Goal: Task Accomplishment & Management: Complete application form

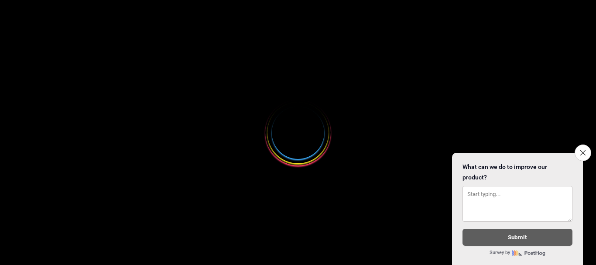
select select
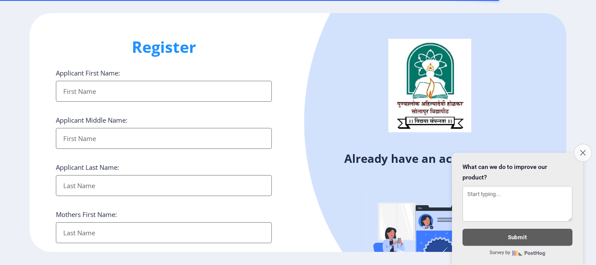
click at [581, 150] on icon "Close survey" at bounding box center [583, 153] width 6 height 6
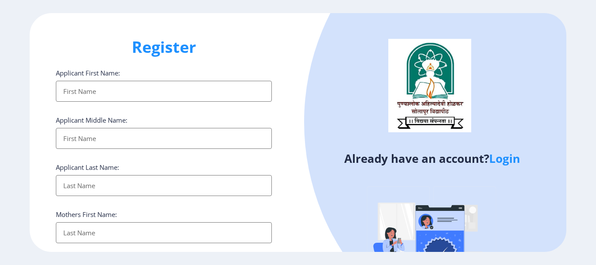
click at [117, 88] on input "Applicant First Name:" at bounding box center [164, 91] width 216 height 21
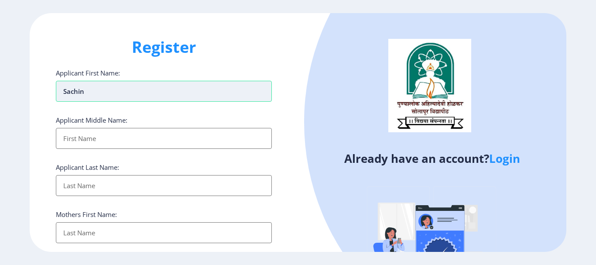
type input "Sachin"
type input "Balu"
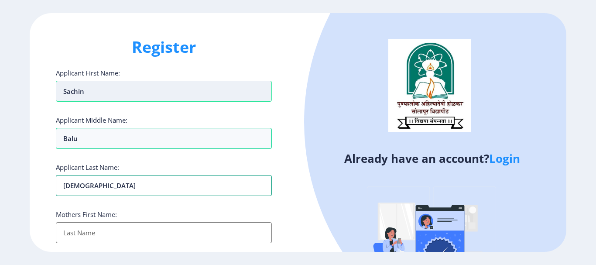
type input "[DEMOGRAPHIC_DATA]"
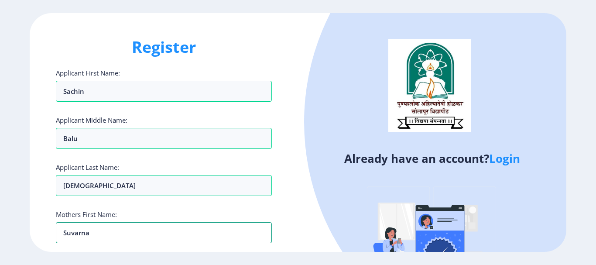
type input "Suvarna"
click at [298, 208] on div "Already have an account? Login" at bounding box center [432, 167] width 268 height 309
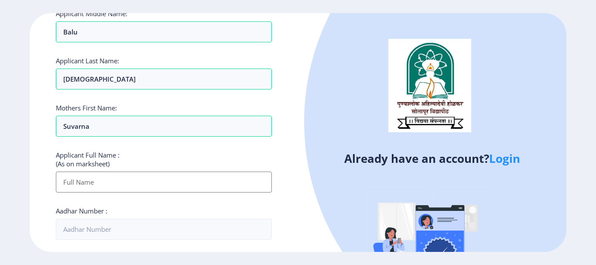
scroll to position [131, 0]
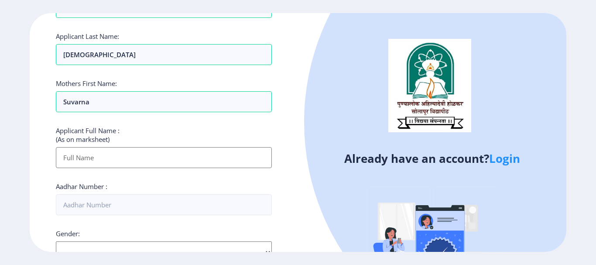
click at [140, 165] on input "Applicant First Name:" at bounding box center [164, 157] width 216 height 21
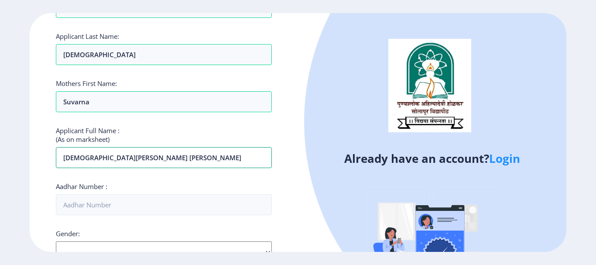
type input "[DEMOGRAPHIC_DATA][PERSON_NAME] [PERSON_NAME]"
click at [177, 178] on div "Applicant First Name: Sachin Applicant Middle Name: [PERSON_NAME] Applicant Las…" at bounding box center [164, 200] width 216 height 525
click at [190, 202] on input "Aadhar Number :" at bounding box center [164, 204] width 216 height 21
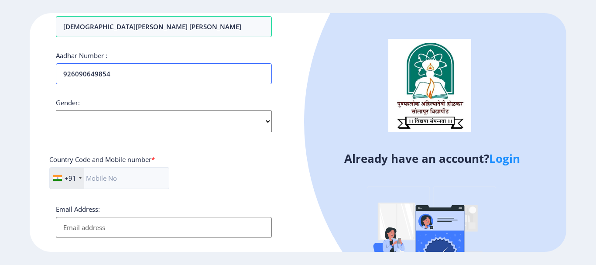
type input "926090649854"
click at [132, 117] on select "Select Gender [DEMOGRAPHIC_DATA] [DEMOGRAPHIC_DATA] Other" at bounding box center [164, 121] width 216 height 22
select select "[DEMOGRAPHIC_DATA]"
click at [56, 110] on select "Select Gender [DEMOGRAPHIC_DATA] [DEMOGRAPHIC_DATA] Other" at bounding box center [164, 121] width 216 height 22
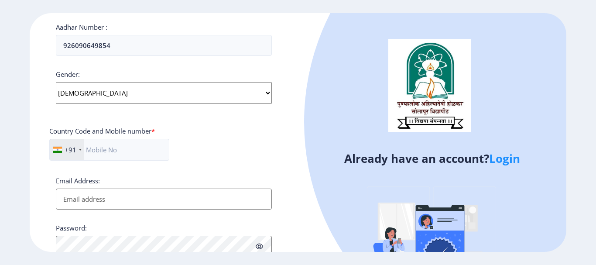
scroll to position [305, 0]
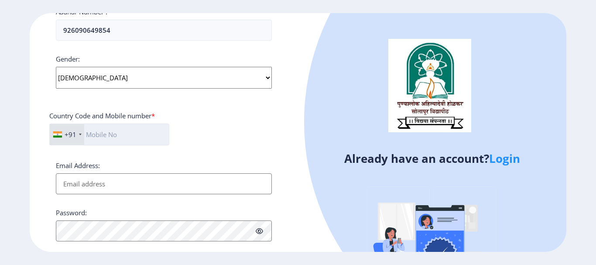
click at [101, 136] on input "text" at bounding box center [109, 135] width 120 height 22
type input "9373669267"
click at [106, 182] on input "Email Address:" at bounding box center [164, 183] width 216 height 21
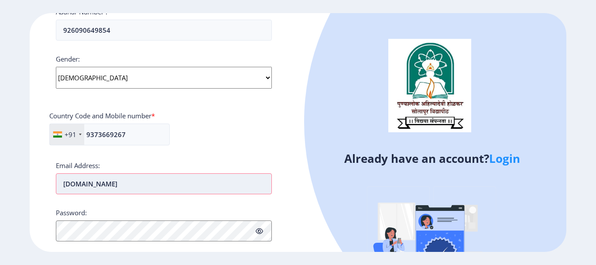
click at [122, 187] on input "[DOMAIN_NAME]" at bounding box center [164, 183] width 216 height 21
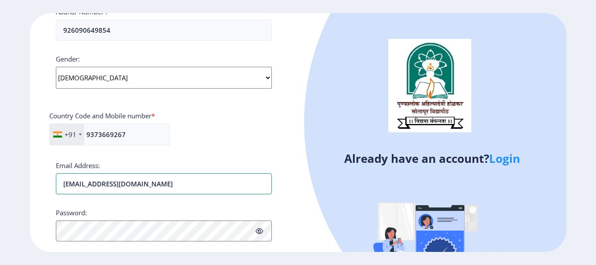
type input "[EMAIL_ADDRESS][DOMAIN_NAME]"
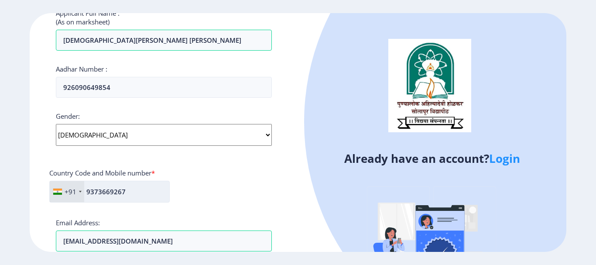
scroll to position [379, 0]
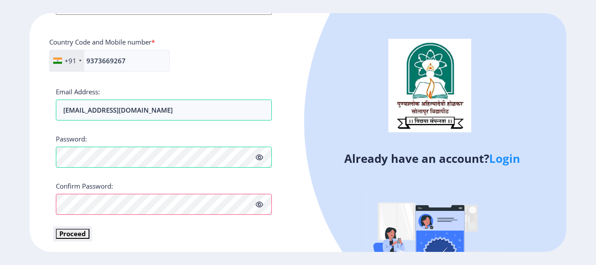
click at [79, 234] on button "Proceed" at bounding box center [73, 234] width 34 height 10
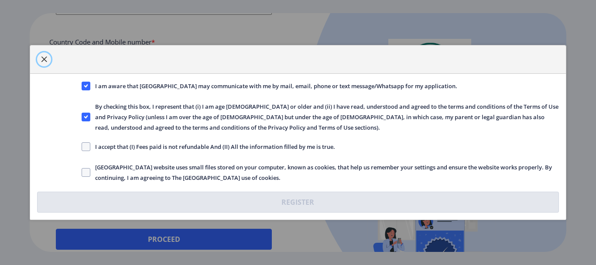
click at [46, 57] on span "button" at bounding box center [44, 59] width 7 height 7
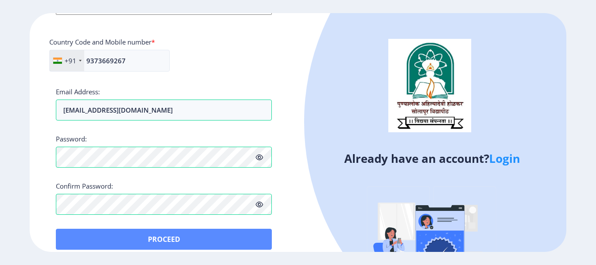
scroll to position [390, 0]
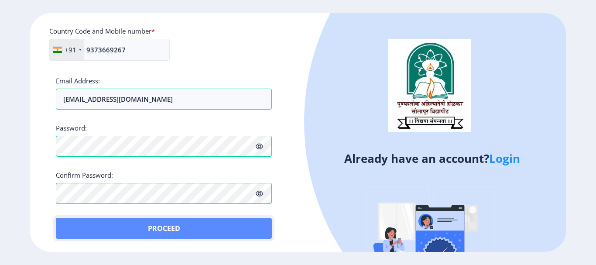
click at [173, 226] on button "Proceed" at bounding box center [164, 228] width 216 height 21
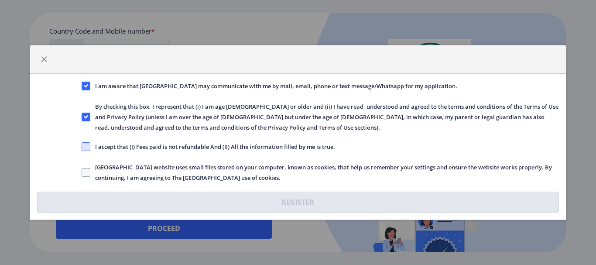
click at [84, 144] on span at bounding box center [86, 146] width 9 height 9
click at [82, 147] on input "I accept that (I) Fees paid is not refundable And (II) All the information fill…" at bounding box center [82, 147] width 0 height 0
checkbox input "true"
click at [86, 171] on span at bounding box center [86, 172] width 9 height 9
click at [82, 172] on input "[GEOGRAPHIC_DATA] website uses small files stored on your computer, known as co…" at bounding box center [82, 172] width 0 height 0
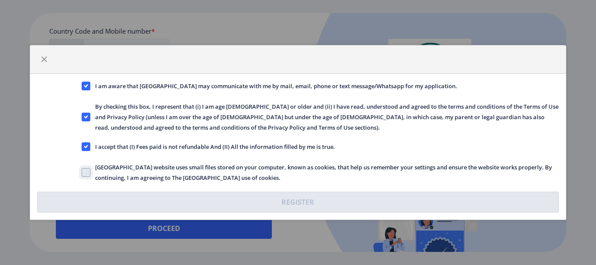
checkbox input "true"
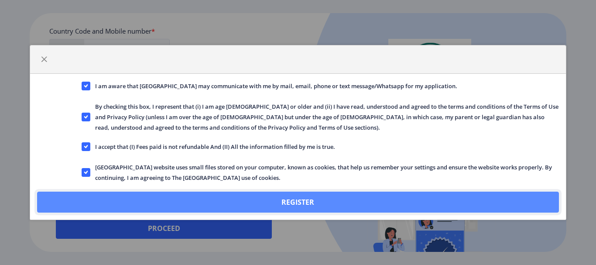
click at [270, 199] on button "Register" at bounding box center [297, 202] width 521 height 21
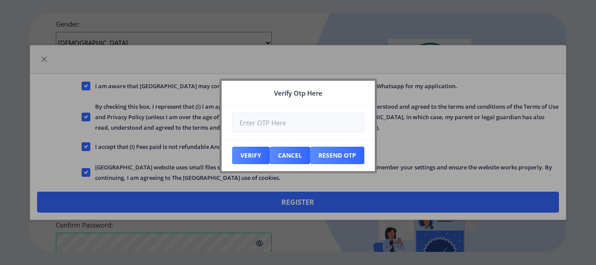
scroll to position [440, 0]
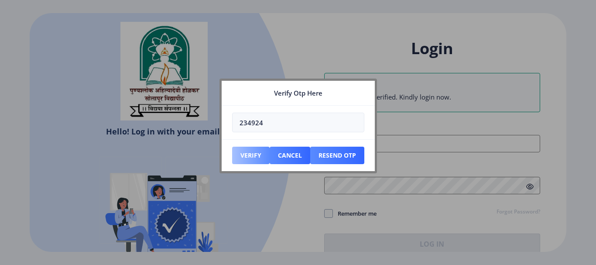
type input "234924"
click at [253, 158] on button "Verify" at bounding box center [251, 155] width 38 height 17
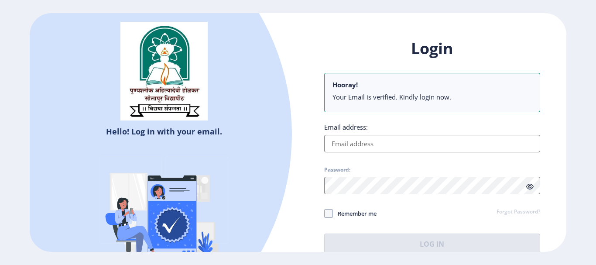
click at [372, 144] on input "Email address:" at bounding box center [432, 143] width 216 height 17
type input "[EMAIL_ADDRESS][DOMAIN_NAME]"
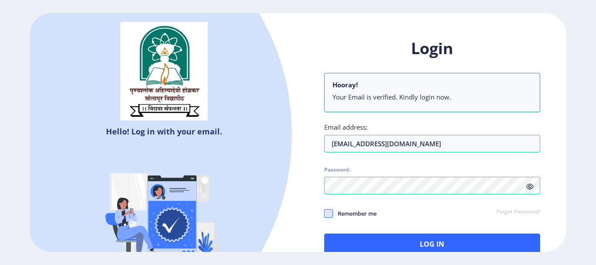
click at [330, 213] on span at bounding box center [328, 213] width 9 height 9
click at [325, 213] on input "Remember me" at bounding box center [324, 213] width 0 height 0
checkbox input "true"
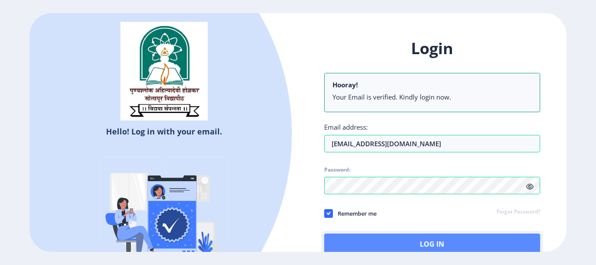
click at [431, 243] on button "Log In" at bounding box center [432, 243] width 216 height 21
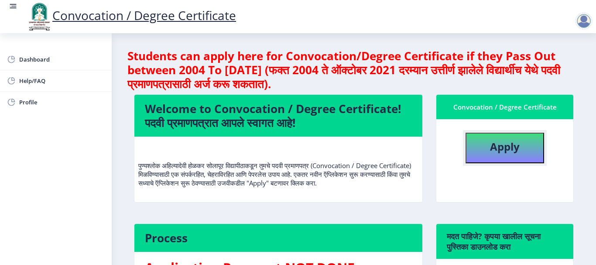
click at [504, 148] on b "Apply" at bounding box center [505, 146] width 30 height 14
select select
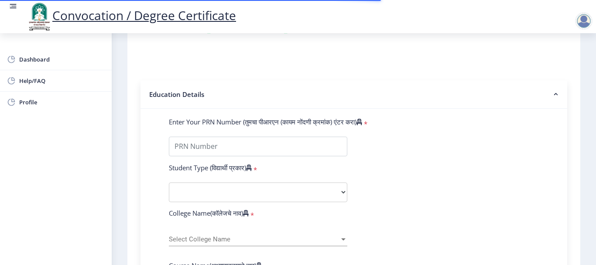
scroll to position [175, 0]
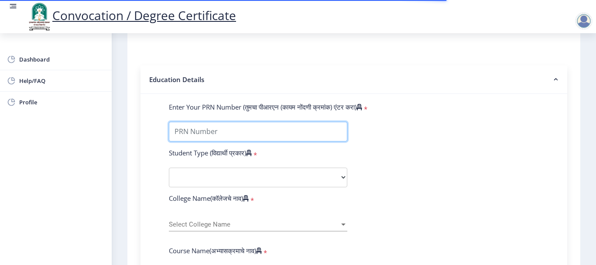
click at [253, 134] on input "Enter Your PRN Number (तुमचा पीआरएन (कायम नोंदणी क्रमांक) एंटर करा)" at bounding box center [258, 132] width 178 height 20
type input "2017032500047012"
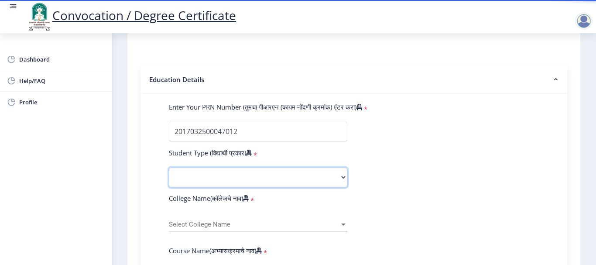
click at [244, 172] on select "Select Student Type Regular External" at bounding box center [258, 178] width 178 height 20
select select "Regular"
click at [169, 168] on select "Select Student Type Regular External" at bounding box center [258, 178] width 178 height 20
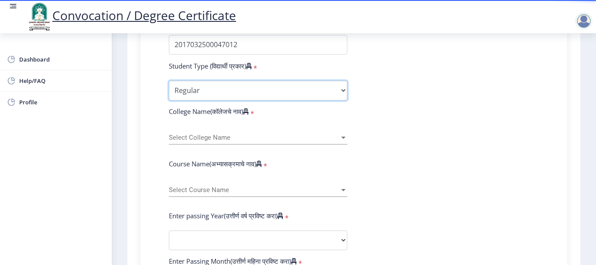
scroll to position [262, 0]
click at [237, 141] on div "Select College Name Select College Name" at bounding box center [258, 135] width 178 height 18
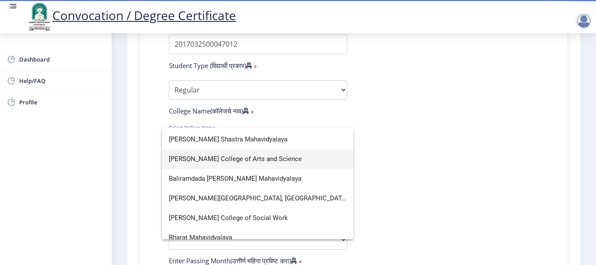
scroll to position [218, 0]
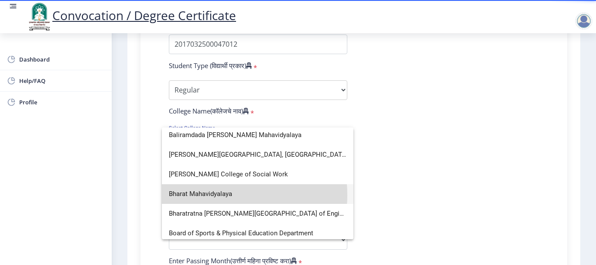
click at [215, 195] on span "Bharat Mahavidyalaya" at bounding box center [258, 194] width 178 height 20
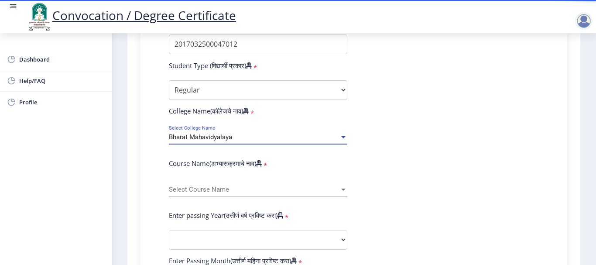
click at [236, 138] on div "Bharat Mahavidyalaya" at bounding box center [254, 137] width 171 height 7
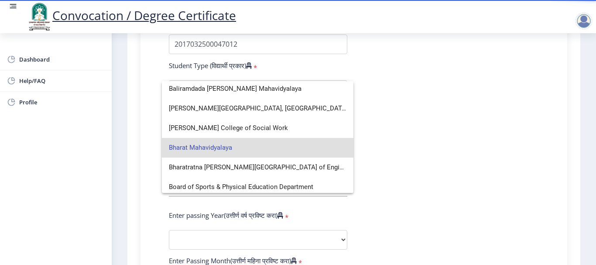
click at [214, 147] on span "Bharat Mahavidyalaya" at bounding box center [258, 148] width 178 height 20
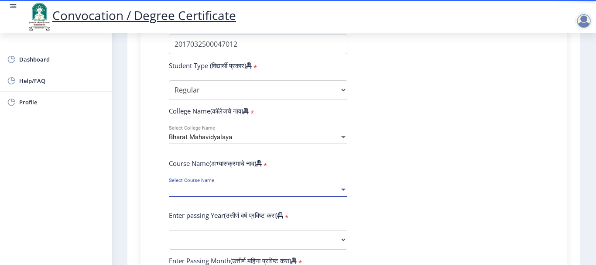
click at [277, 192] on span "Select Course Name" at bounding box center [254, 189] width 171 height 7
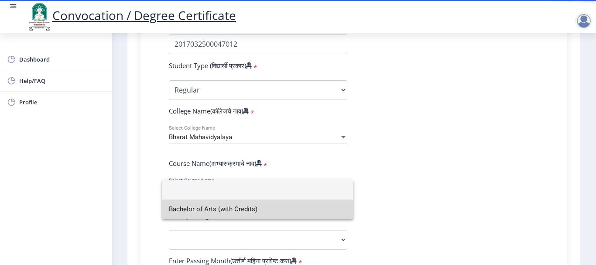
click at [255, 213] on span "Bachelor of Arts (with Credits)" at bounding box center [258, 209] width 178 height 20
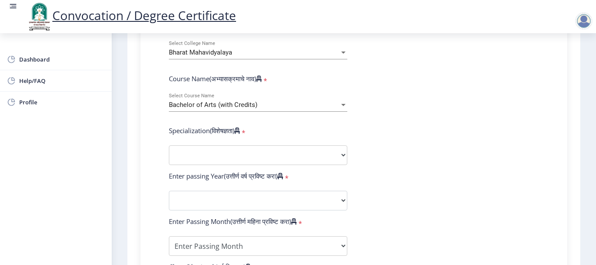
scroll to position [349, 0]
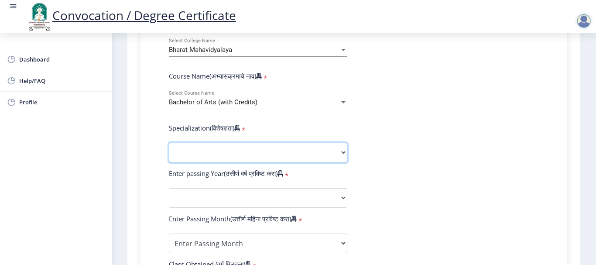
click at [257, 159] on select "Specialization English Geography Hindi Marathi Music Sanskrit Urdu Ancient Indi…" at bounding box center [258, 153] width 178 height 20
select select "History"
click at [169, 143] on select "Specialization English Geography Hindi Marathi Music Sanskrit Urdu Ancient Indi…" at bounding box center [258, 153] width 178 height 20
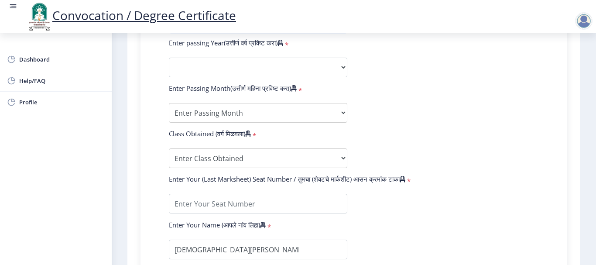
scroll to position [480, 0]
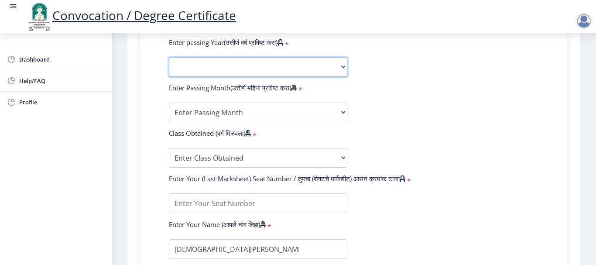
click at [262, 68] on select "2025 2024 2023 2022 2021 2020 2019 2018 2017 2016 2015 2014 2013 2012 2011 2010…" at bounding box center [258, 67] width 178 height 20
select select "2000"
click at [169, 57] on select "2025 2024 2023 2022 2021 2020 2019 2018 2017 2016 2015 2014 2013 2012 2011 2010…" at bounding box center [258, 67] width 178 height 20
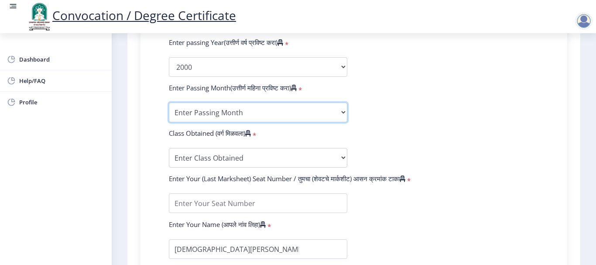
drag, startPoint x: 232, startPoint y: 110, endPoint x: 238, endPoint y: 113, distance: 6.6
click at [233, 110] on select "Enter Passing Month March April May October November December" at bounding box center [258, 113] width 178 height 20
click at [169, 103] on select "Enter Passing Month March April May October November December" at bounding box center [258, 113] width 178 height 20
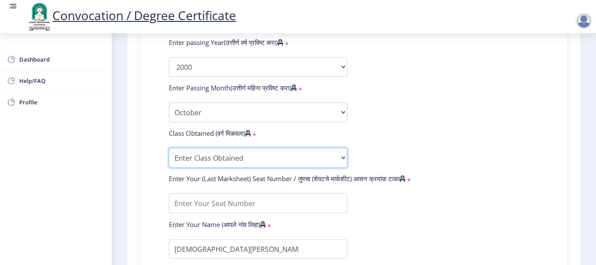
click at [235, 154] on select "Enter Class Obtained FIRST CLASS WITH DISTINCTION FIRST CLASS HIGHER SECOND CLA…" at bounding box center [258, 158] width 178 height 20
click at [428, 117] on form "Enter Your PRN Number (तुमचा पीआरएन (कायम नोंदणी क्रमांक) एंटर करा) * Student T…" at bounding box center [353, 51] width 383 height 508
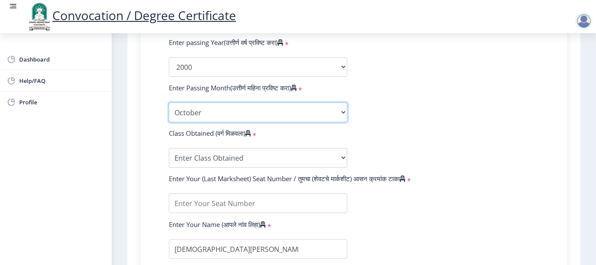
click at [264, 120] on select "Enter Passing Month March April May October November December" at bounding box center [258, 113] width 178 height 20
select select "March"
click at [169, 103] on select "Enter Passing Month March April May October November December" at bounding box center [258, 113] width 178 height 20
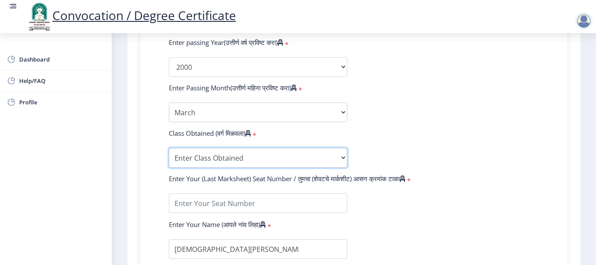
click at [271, 156] on select "Enter Class Obtained FIRST CLASS WITH DISTINCTION FIRST CLASS HIGHER SECOND CLA…" at bounding box center [258, 158] width 178 height 20
select select "Grade A"
click at [169, 148] on select "Enter Class Obtained FIRST CLASS WITH DISTINCTION FIRST CLASS HIGHER SECOND CLA…" at bounding box center [258, 158] width 178 height 20
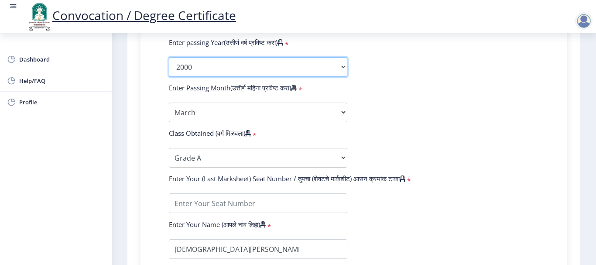
click at [227, 58] on select "2025 2024 2023 2022 2021 2020 2019 2018 2017 2016 2015 2014 2013 2012 2011 2010…" at bounding box center [258, 67] width 178 height 20
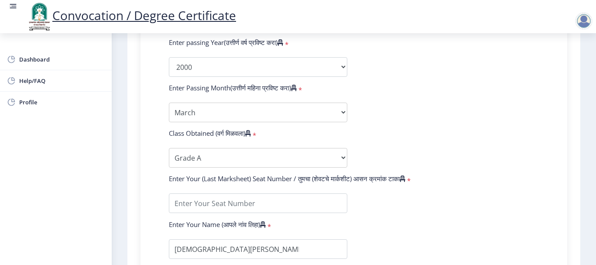
click at [433, 106] on form "Enter Your PRN Number (तुमचा पीआरएन (कायम नोंदणी क्रमांक) एंटर करा) * Student T…" at bounding box center [353, 51] width 383 height 508
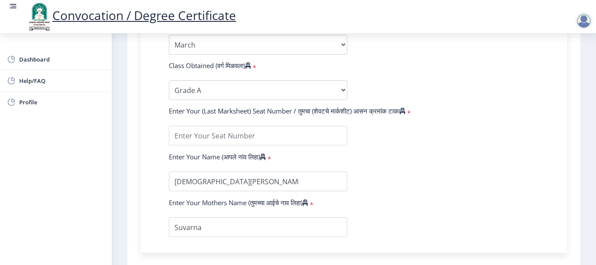
scroll to position [567, 0]
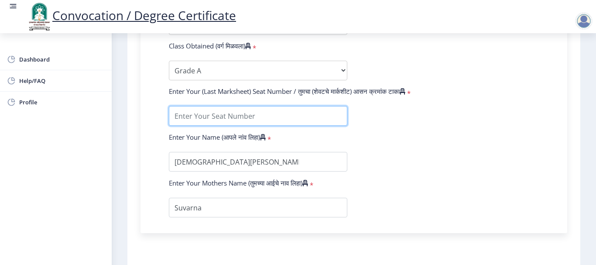
click at [253, 119] on input "textarea" at bounding box center [258, 116] width 178 height 20
type input "704701"
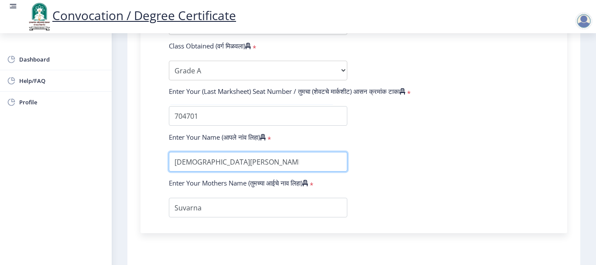
click at [252, 163] on input "textarea" at bounding box center [258, 162] width 178 height 20
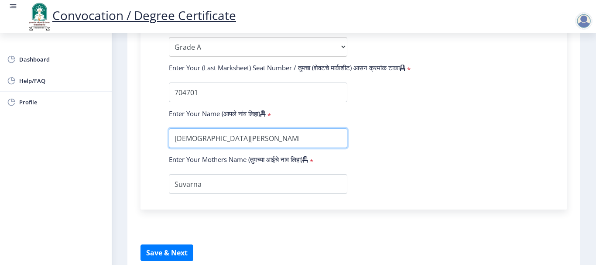
scroll to position [611, 0]
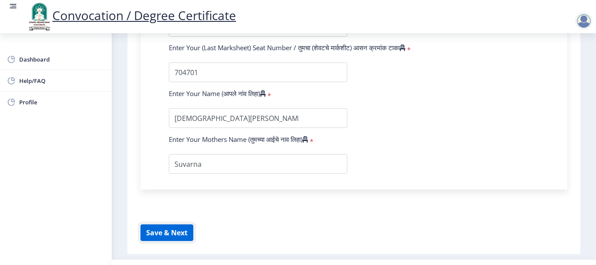
click at [164, 228] on button "Save & Next" at bounding box center [167, 232] width 53 height 17
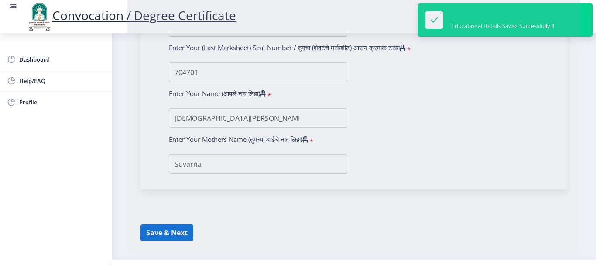
select select
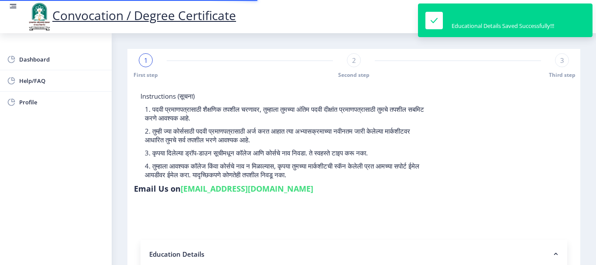
type input "2017032500047012"
select select "Regular"
select select "2000"
select select "March"
select select "Grade A"
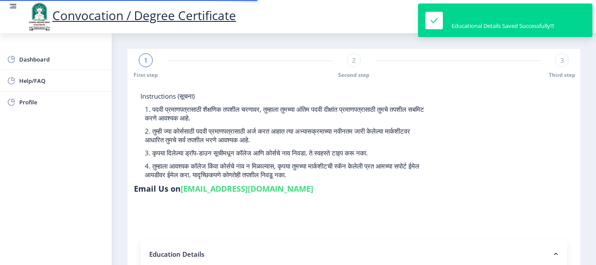
type input "704701"
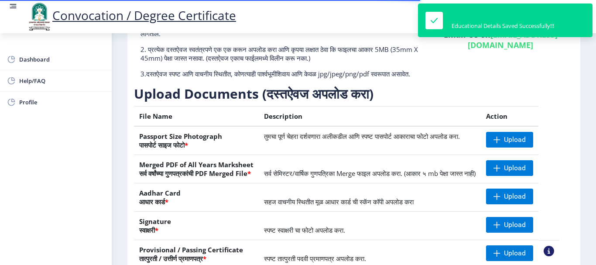
scroll to position [87, 0]
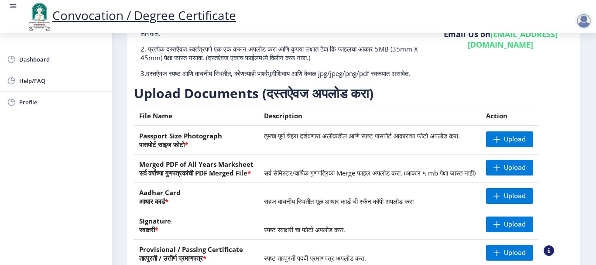
click at [429, 240] on td "स्पष्ट स्वाक्षरी चा फोटो अपलोड करा." at bounding box center [370, 225] width 222 height 28
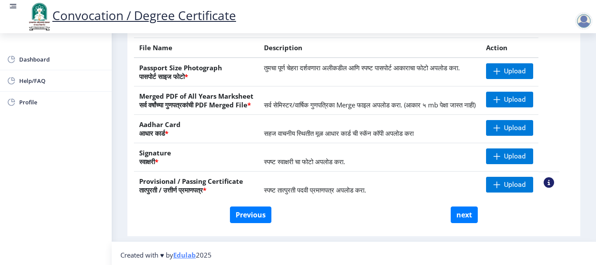
scroll to position [176, 0]
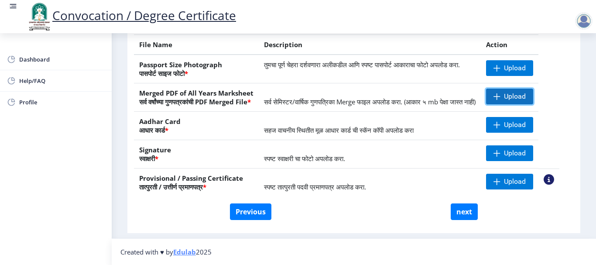
click at [518, 92] on span "Upload" at bounding box center [515, 96] width 22 height 9
click at [354, 230] on div "First step 2 Second step 3 Third step Instructions (सूचना) 1. कृपया लक्षात घ्या…" at bounding box center [353, 61] width 453 height 343
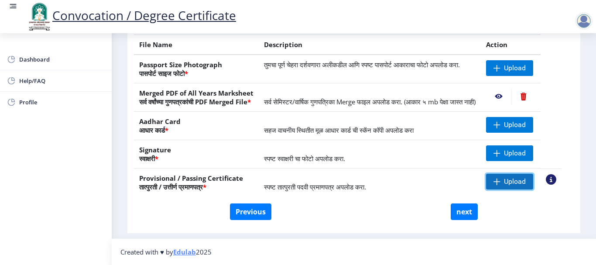
click at [526, 181] on span "Upload" at bounding box center [515, 181] width 22 height 9
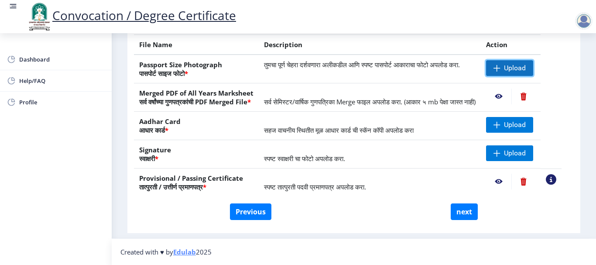
click at [511, 62] on span "Upload" at bounding box center [509, 68] width 47 height 16
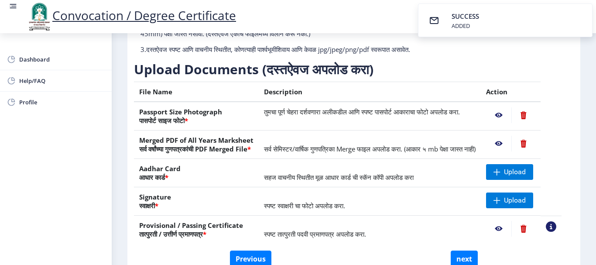
scroll to position [132, 0]
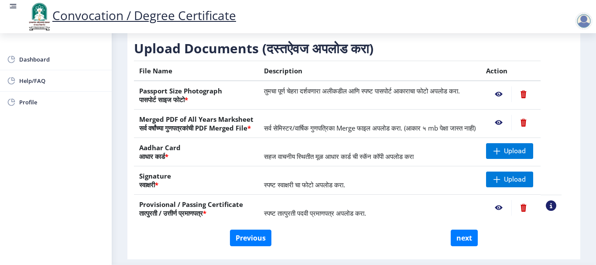
drag, startPoint x: 429, startPoint y: 230, endPoint x: 433, endPoint y: 227, distance: 4.6
click at [429, 223] on td "स्पष्ट तात्पुरती पदवी प्रमाणपत्र अपलोड करा." at bounding box center [370, 209] width 222 height 28
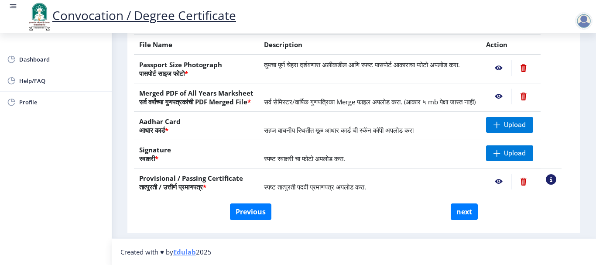
scroll to position [176, 0]
click at [526, 123] on span "Upload" at bounding box center [515, 124] width 22 height 9
click at [379, 227] on div "Instructions (सूचना) 1. कृपया लक्षात घ्या की तुम्हाला मूळ दस्तऐवजांच्या स्कॅन क…" at bounding box center [354, 77] width 444 height 304
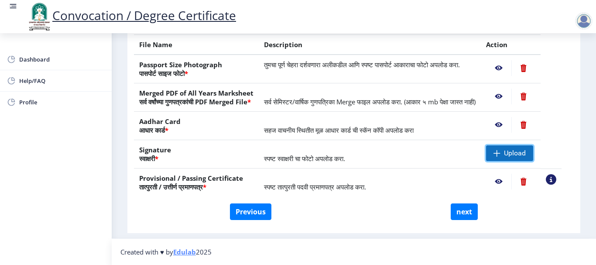
click at [533, 156] on span "Upload" at bounding box center [509, 153] width 47 height 16
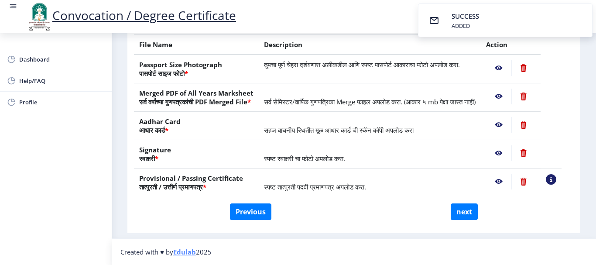
click at [586, 127] on nb-layout-column "First step 2 Second step 3 Third step Instructions (सूचना) 1. कृपया लक्षात घ्या…" at bounding box center [354, 57] width 484 height 364
click at [469, 209] on button "next" at bounding box center [464, 211] width 27 height 17
select select
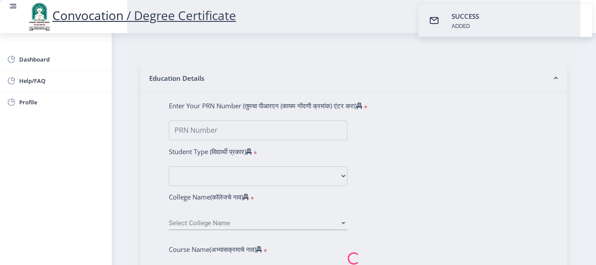
select select
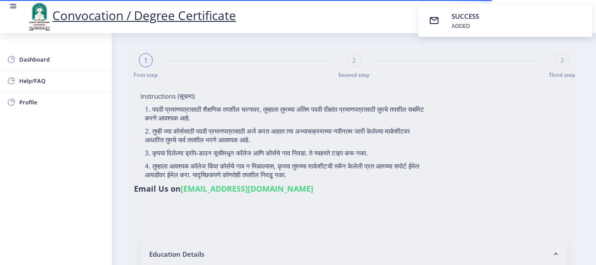
type input "2017032500047012"
select select "Regular"
select select "2000"
select select "March"
select select "Grade A"
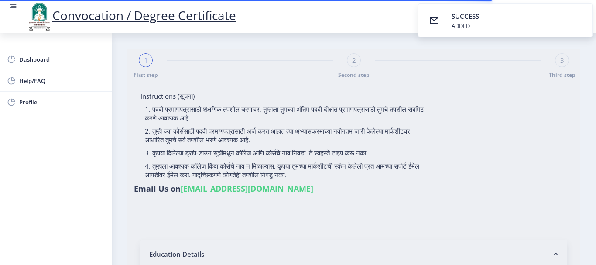
type input "704701"
select select "History"
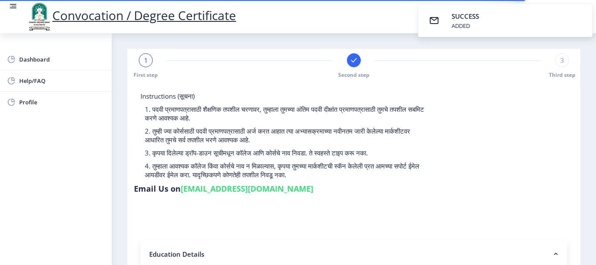
select select
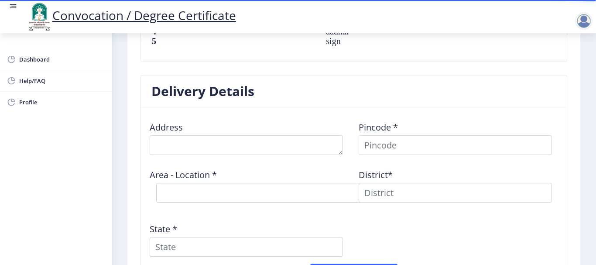
scroll to position [698, 0]
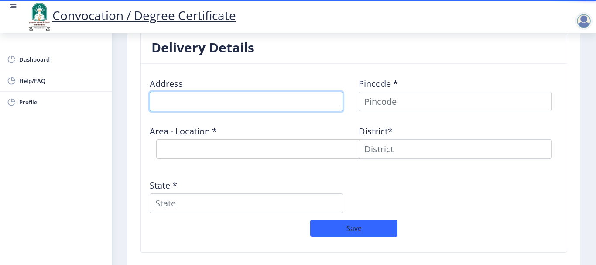
click at [203, 102] on textarea at bounding box center [246, 102] width 193 height 20
type textarea "4/1 Royal P G Pandhari Nagar Kharadi Pune"
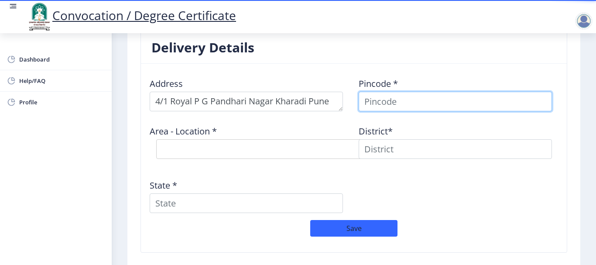
click at [386, 106] on input at bounding box center [455, 102] width 193 height 20
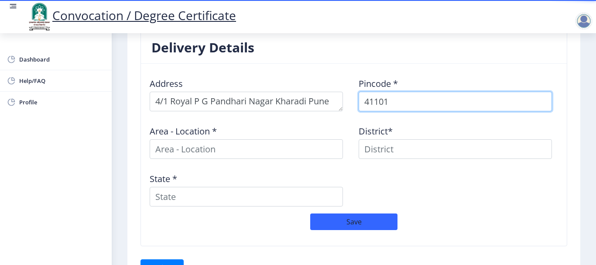
type input "411014"
select select
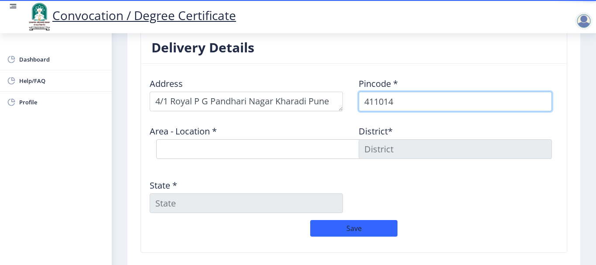
type input "411014"
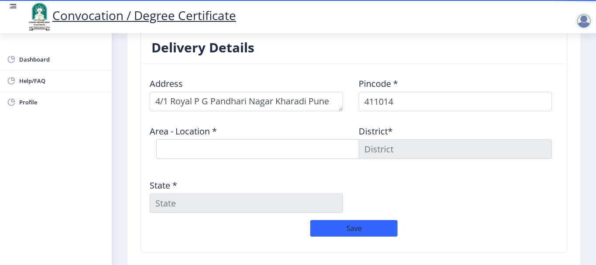
click at [303, 161] on div "Area - Location * Select Area Location 9 DRD B.O Dunkirk lines S.O [GEOGRAPHIC_…" at bounding box center [249, 141] width 209 height 47
click at [290, 151] on select "Select Area Location 9 DRD B.O Dunkirk lines S.O Vadgaon [PERSON_NAME] S.O [PER…" at bounding box center [287, 149] width 262 height 20
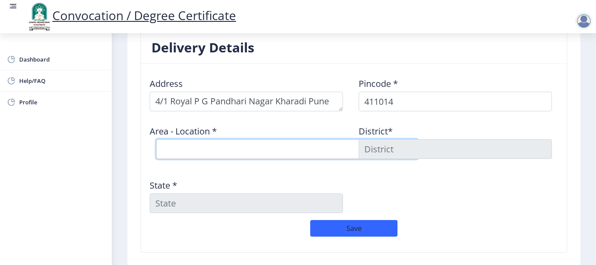
select select "3: Object"
click at [156, 139] on select "Select Area Location 9 DRD B.O Dunkirk lines S.O Vadgaon [PERSON_NAME] S.O [PER…" at bounding box center [287, 149] width 262 height 20
type input "Pune"
type input "[GEOGRAPHIC_DATA]"
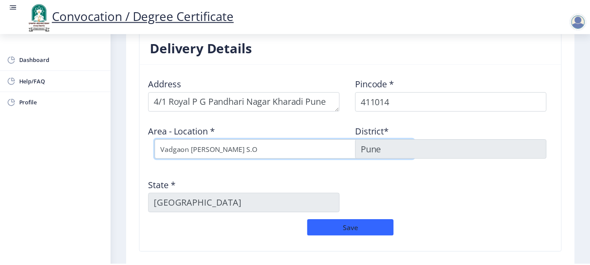
scroll to position [742, 0]
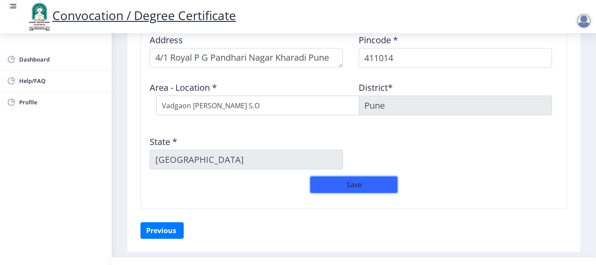
click at [354, 187] on button "Save" at bounding box center [353, 184] width 87 height 17
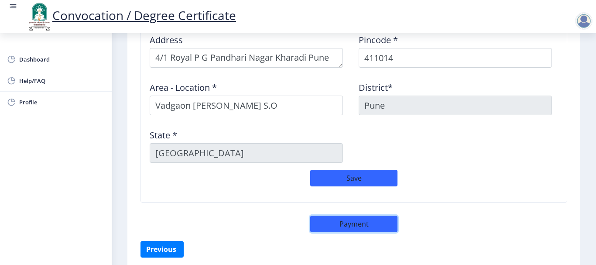
click at [360, 220] on button "Payment" at bounding box center [353, 224] width 87 height 17
select select "sealed"
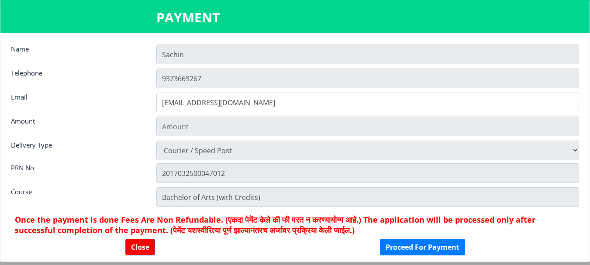
type input "1885"
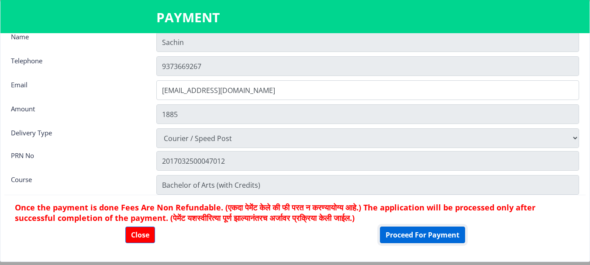
click at [397, 232] on button "Proceed For Payment" at bounding box center [422, 234] width 85 height 17
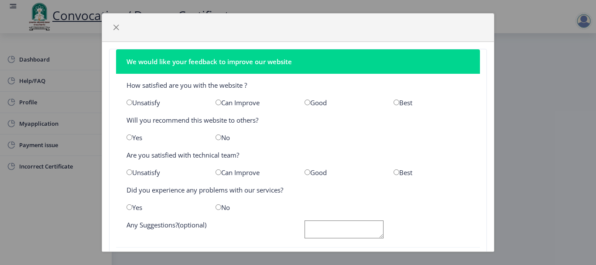
click at [306, 102] on input "radio" at bounding box center [308, 102] width 6 height 6
radio input "true"
click at [216, 138] on input "radio" at bounding box center [219, 137] width 6 height 6
radio input "true"
click at [394, 172] on input "radio" at bounding box center [397, 172] width 6 height 6
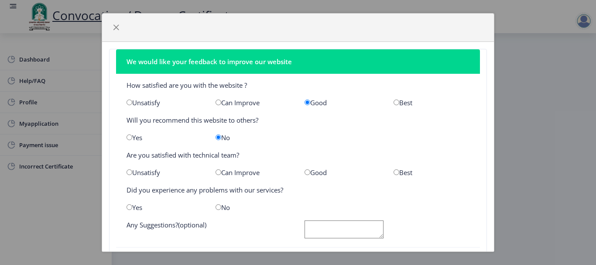
radio input "true"
click at [220, 207] on div "No" at bounding box center [253, 207] width 89 height 9
click at [218, 207] on input "radio" at bounding box center [219, 207] width 6 height 6
radio input "true"
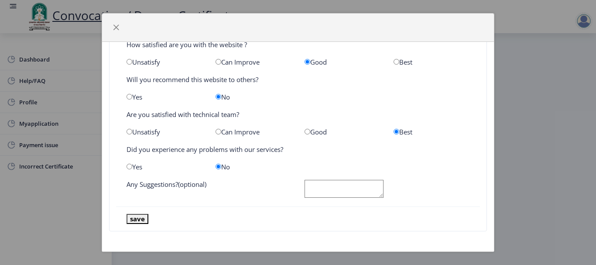
click at [326, 190] on textarea at bounding box center [344, 189] width 79 height 18
type textarea "n"
type textarea "no"
click at [139, 220] on button "save" at bounding box center [138, 219] width 22 height 10
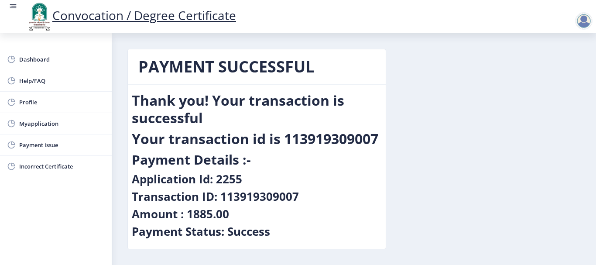
scroll to position [29, 0]
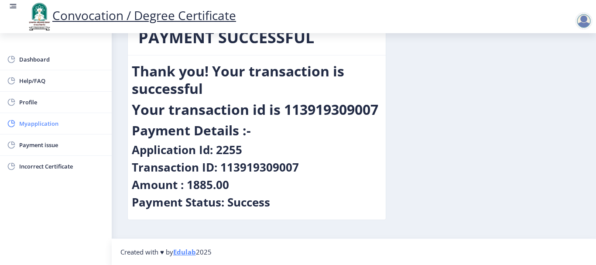
click at [44, 124] on span "Myapplication" at bounding box center [62, 123] width 86 height 10
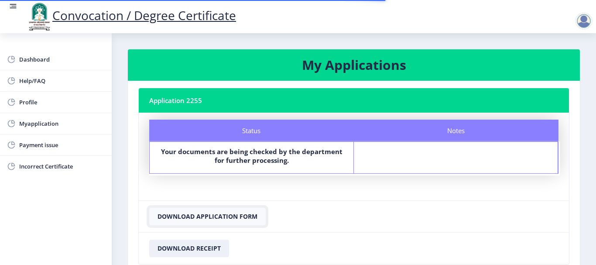
click at [208, 216] on button "Download Application Form" at bounding box center [207, 216] width 117 height 17
click at [213, 216] on button "Download Application Form" at bounding box center [207, 216] width 117 height 17
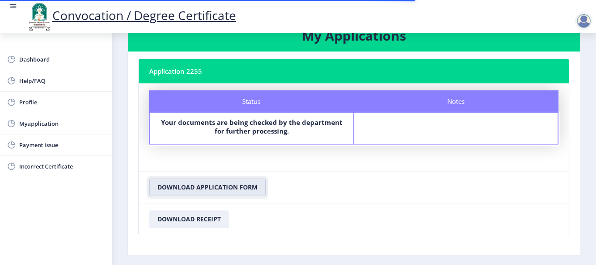
scroll to position [65, 0]
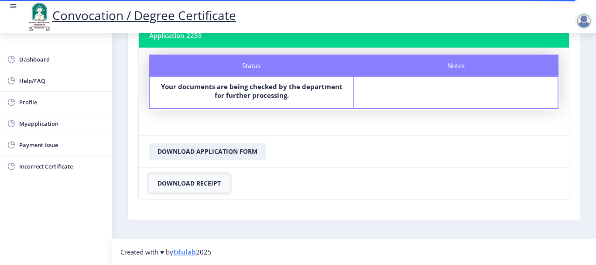
click at [209, 186] on button "Download Receipt" at bounding box center [189, 183] width 80 height 17
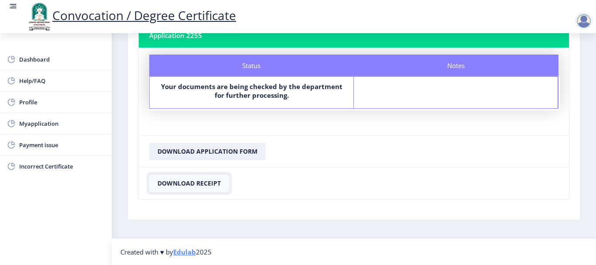
click at [209, 186] on button "Download Receipt" at bounding box center [189, 183] width 80 height 17
